Goal: Information Seeking & Learning: Learn about a topic

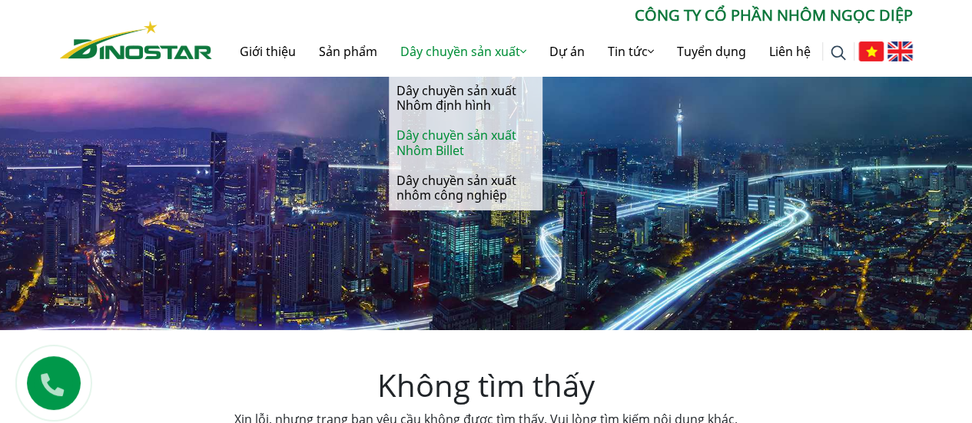
click at [450, 138] on link "Dây chuyền sản xuất Nhôm Billet" at bounding box center [466, 143] width 154 height 45
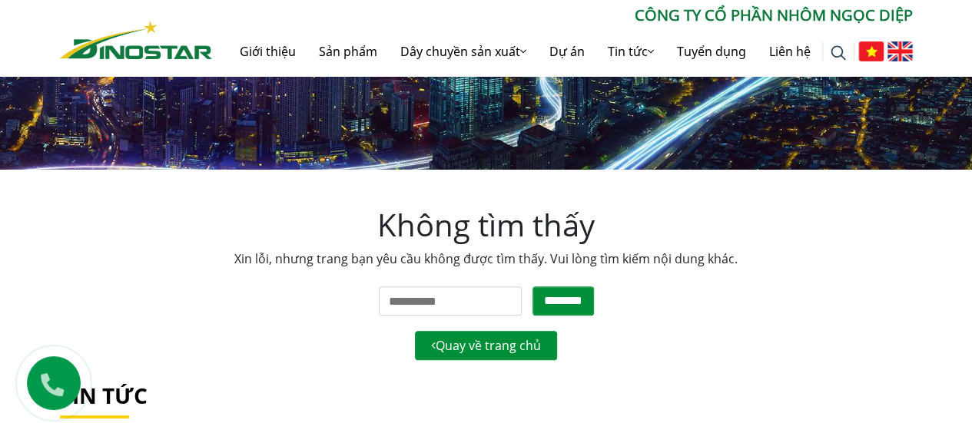
scroll to position [230, 0]
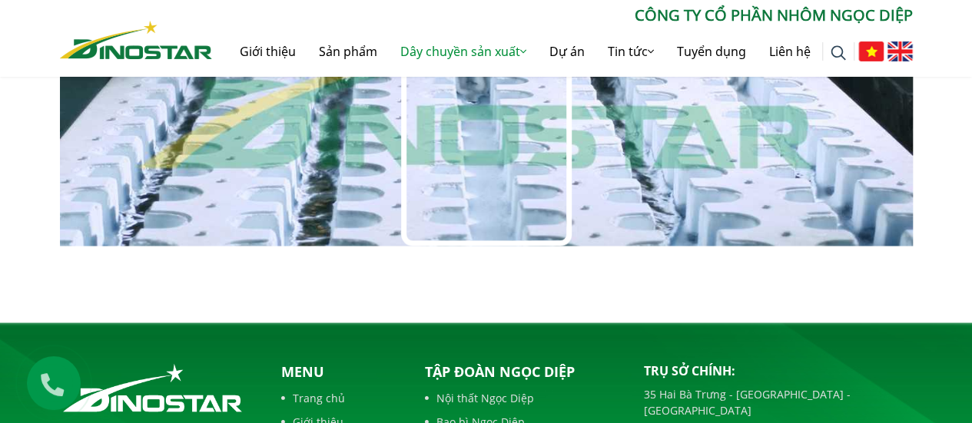
scroll to position [1585, 0]
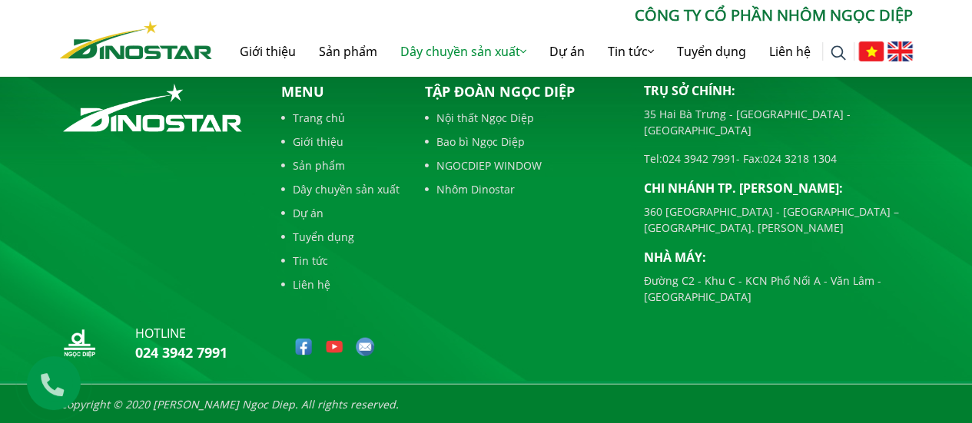
click at [318, 165] on link "Sản phẩm" at bounding box center [340, 165] width 118 height 16
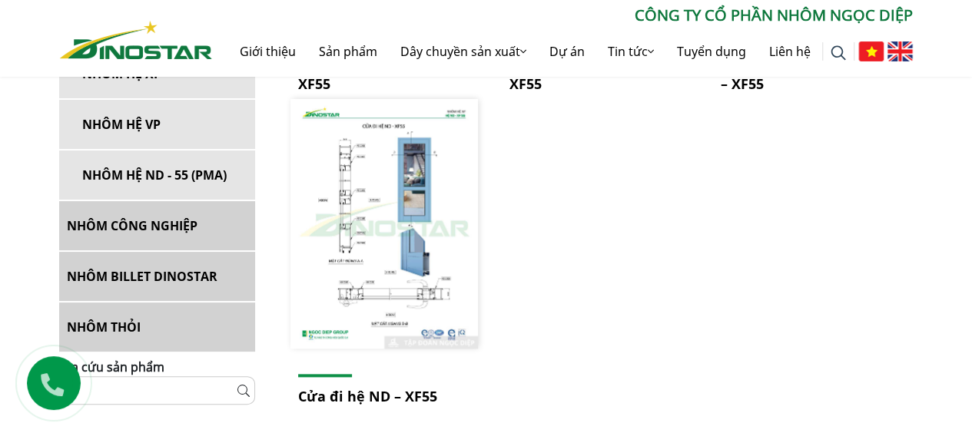
scroll to position [922, 0]
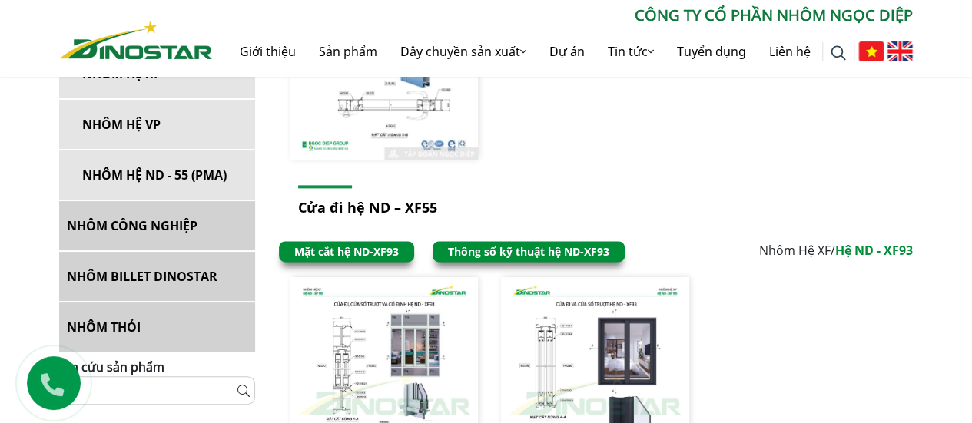
click at [161, 220] on link "NHÔM CÔNG NGHIỆP" at bounding box center [157, 225] width 196 height 49
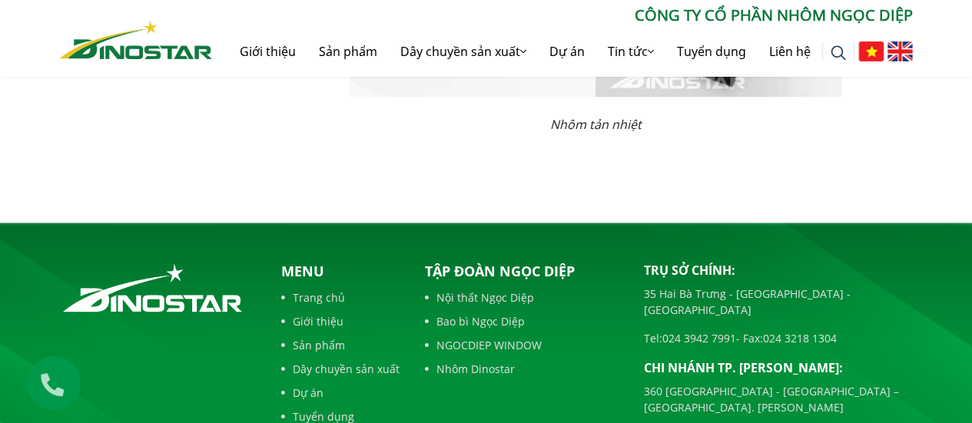
scroll to position [3789, 0]
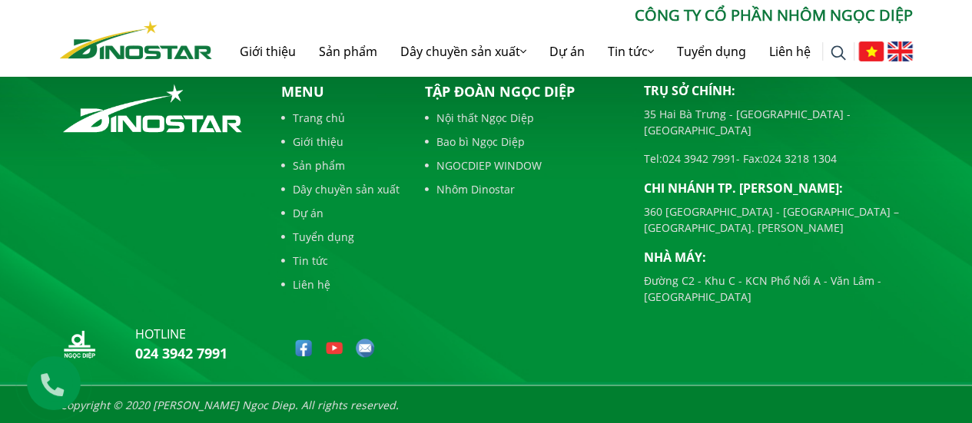
click at [373, 194] on link "Dây chuyền sản xuất" at bounding box center [340, 189] width 118 height 16
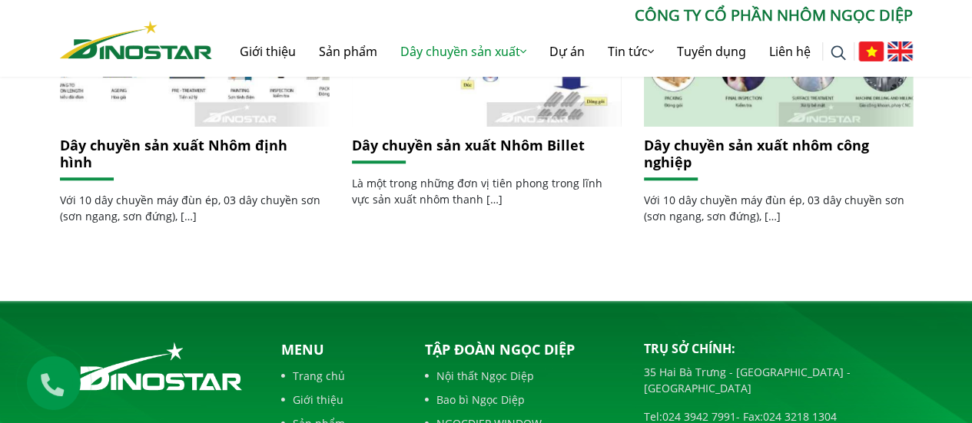
scroll to position [796, 0]
